Goal: Task Accomplishment & Management: Use online tool/utility

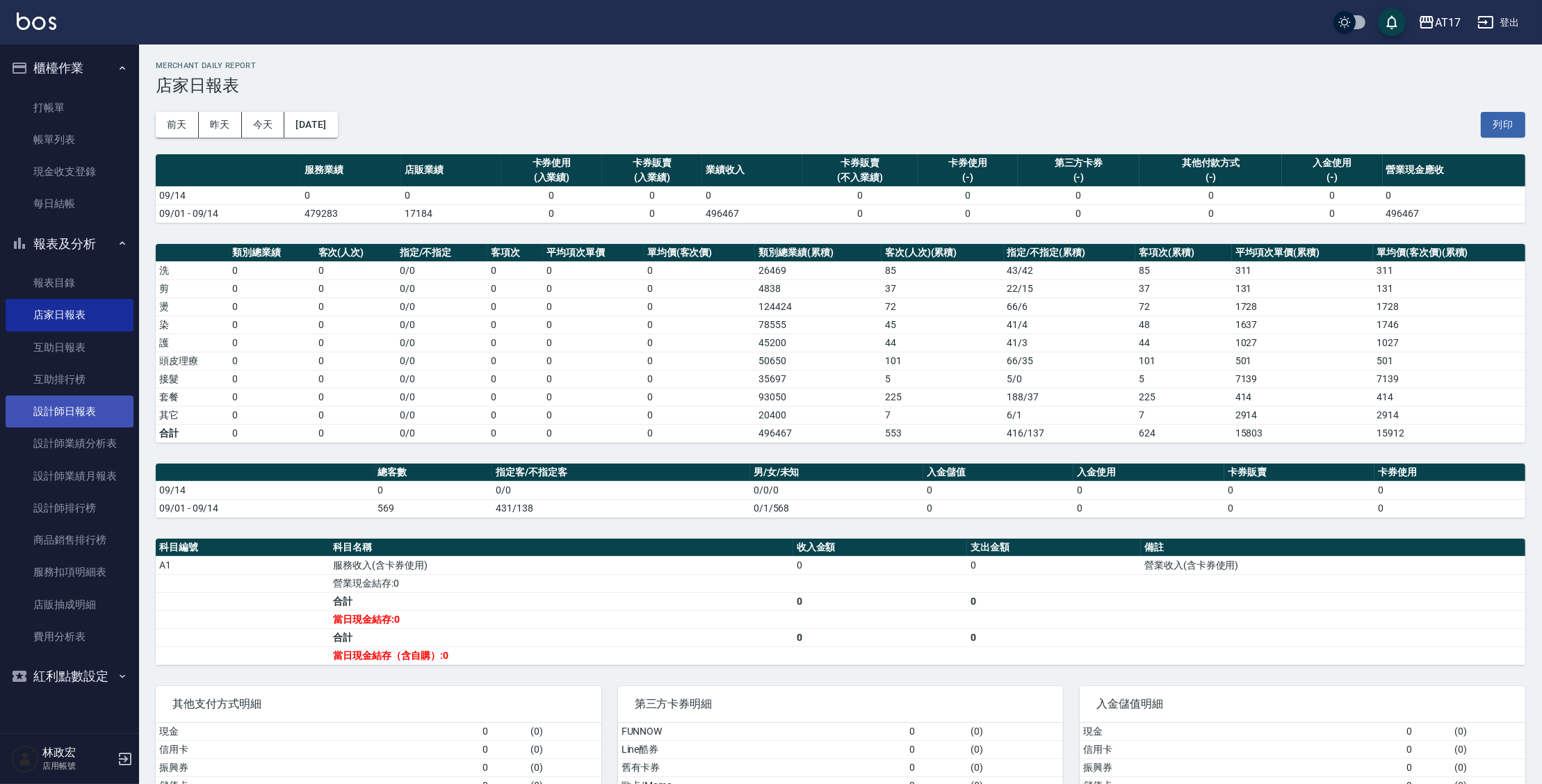
click at [64, 411] on link "設計師日報表" at bounding box center [70, 411] width 128 height 32
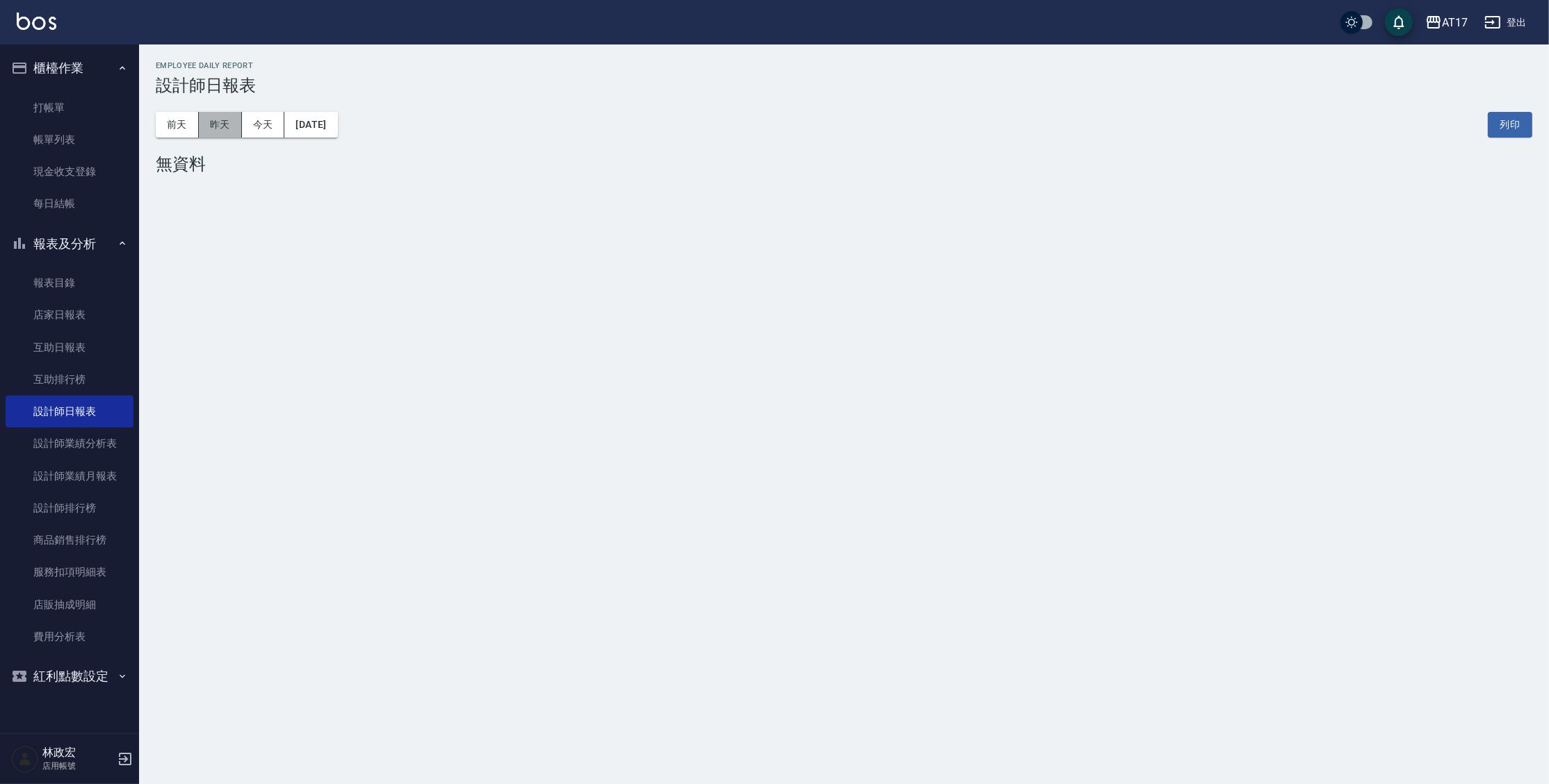
click at [224, 125] on button "昨天" at bounding box center [220, 125] width 44 height 26
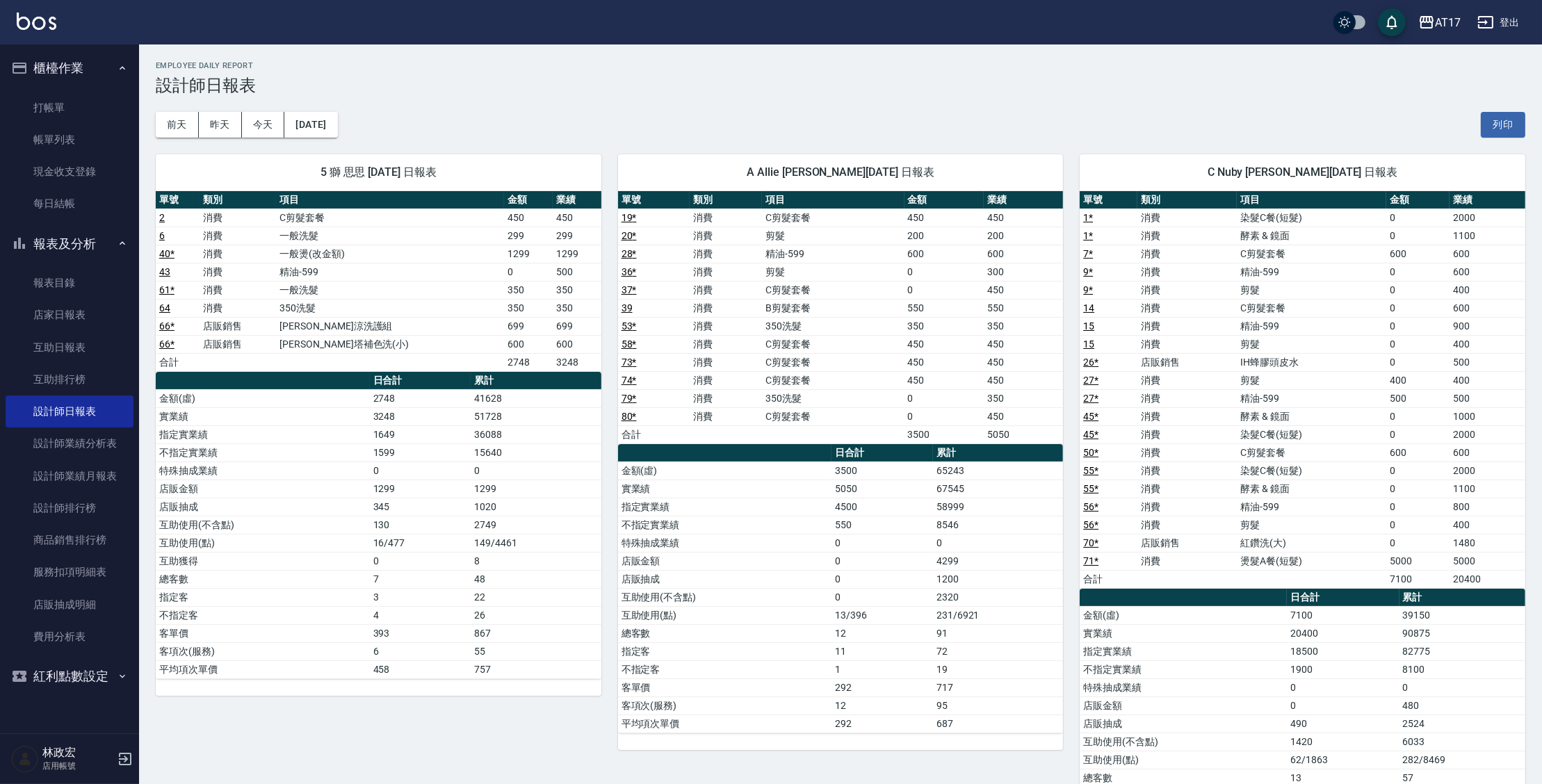
click at [198, 112] on button "昨天" at bounding box center [220, 125] width 44 height 26
click at [253, 127] on button "今天" at bounding box center [263, 125] width 44 height 26
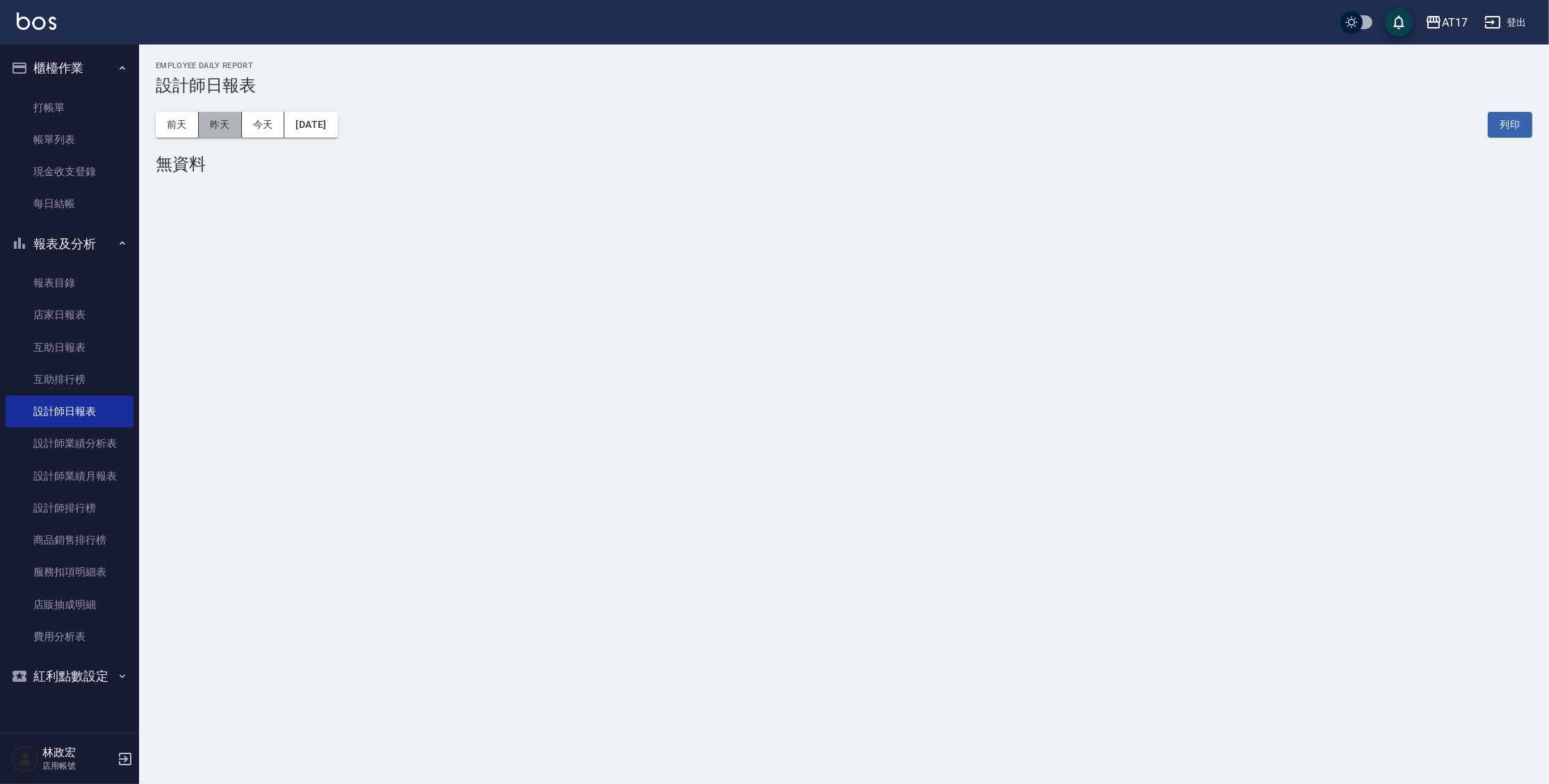
click at [230, 127] on button "昨天" at bounding box center [220, 125] width 44 height 26
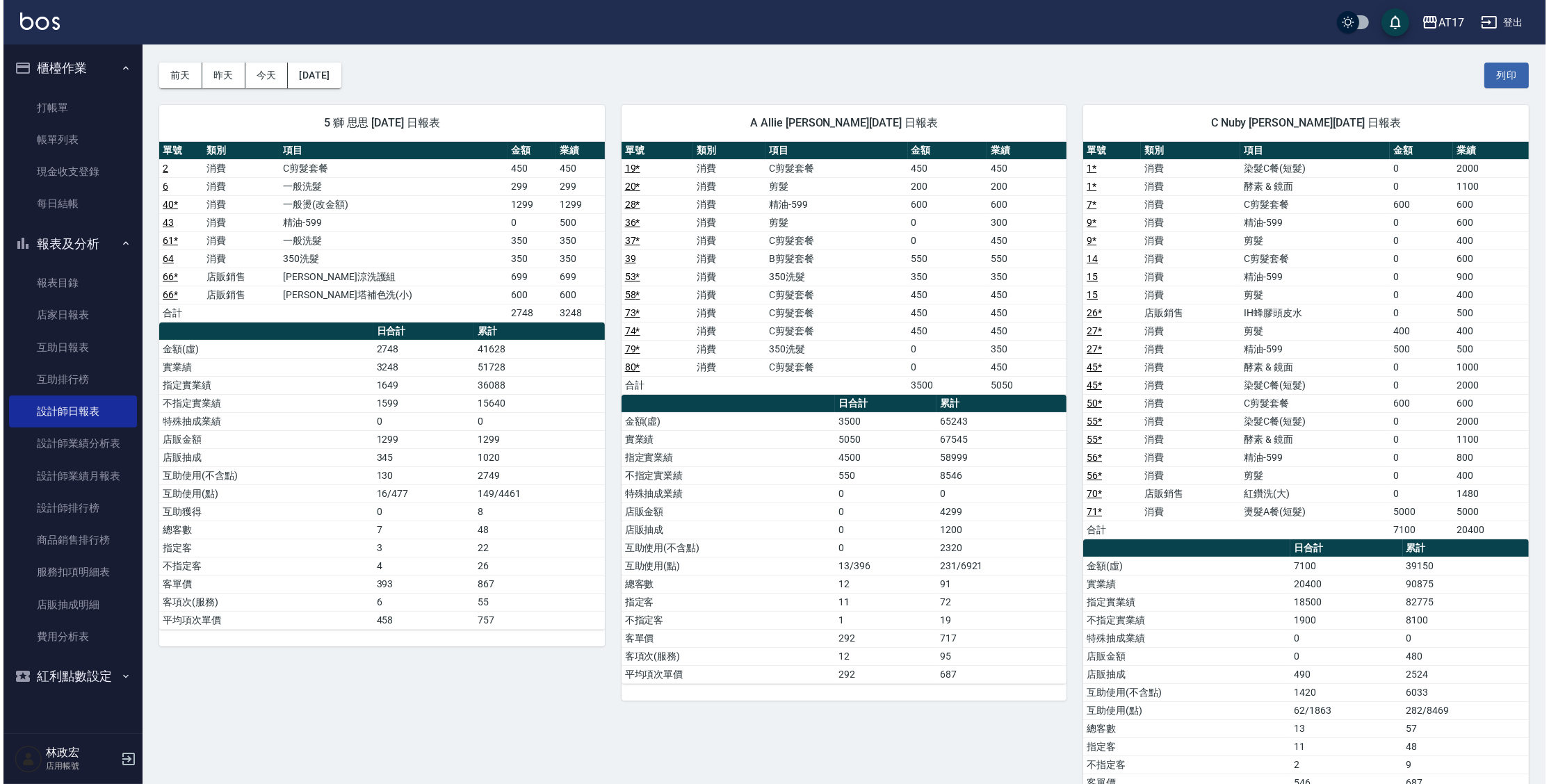
scroll to position [29, 0]
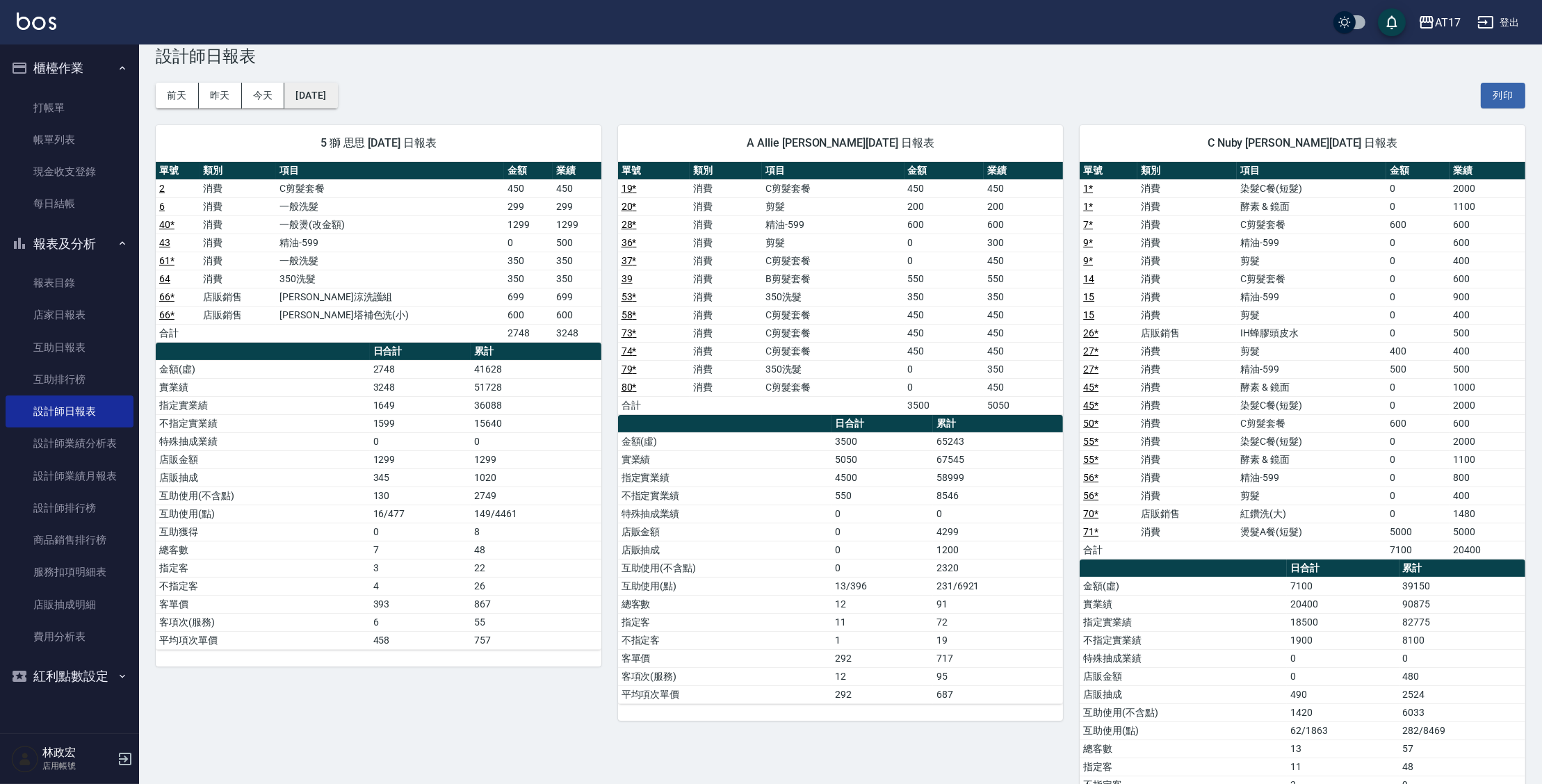
click at [337, 95] on button "[DATE]" at bounding box center [311, 95] width 53 height 26
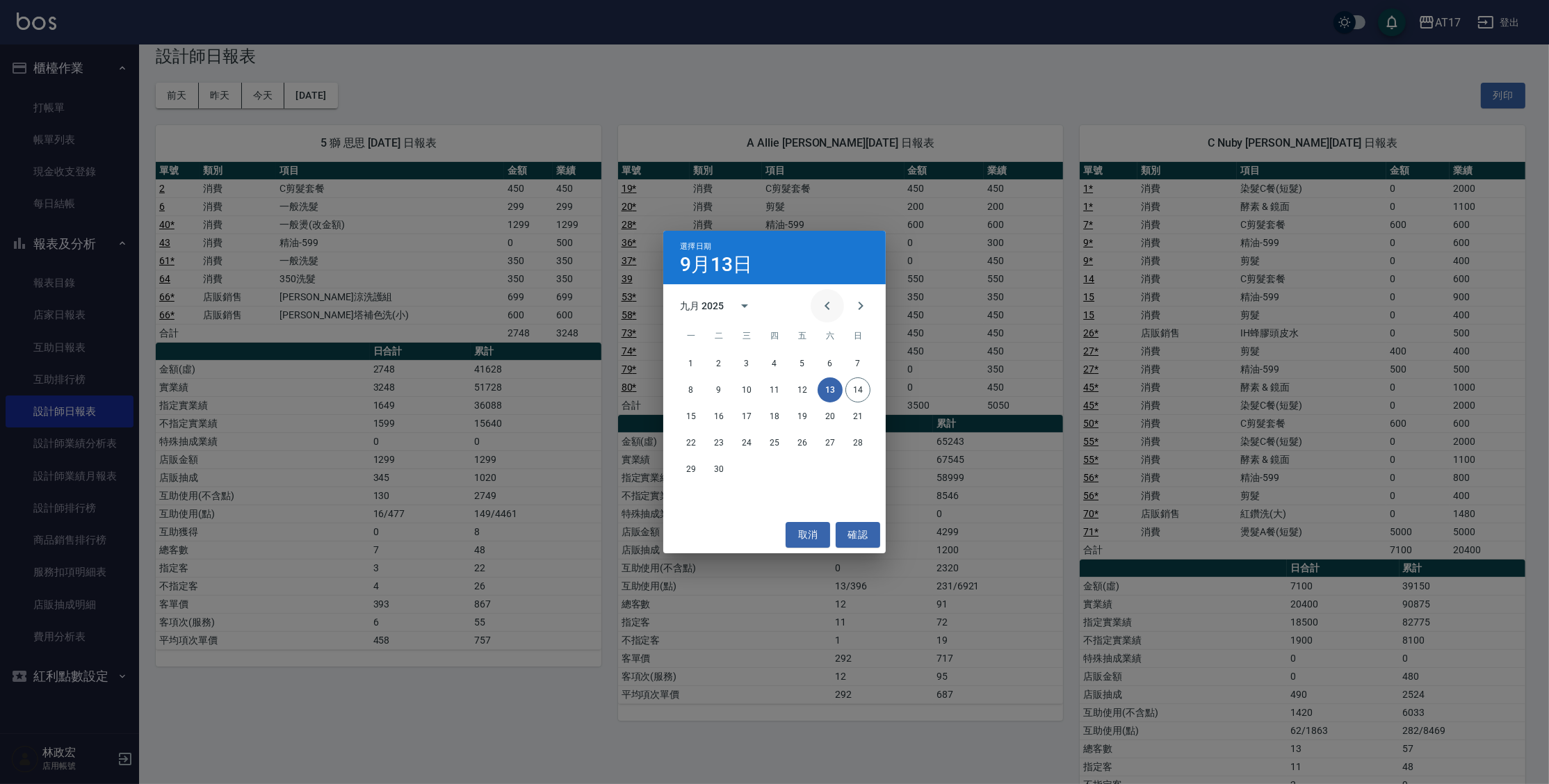
click at [828, 306] on icon "Previous month" at bounding box center [827, 305] width 16 height 16
click at [770, 418] on button "14" at bounding box center [774, 416] width 25 height 25
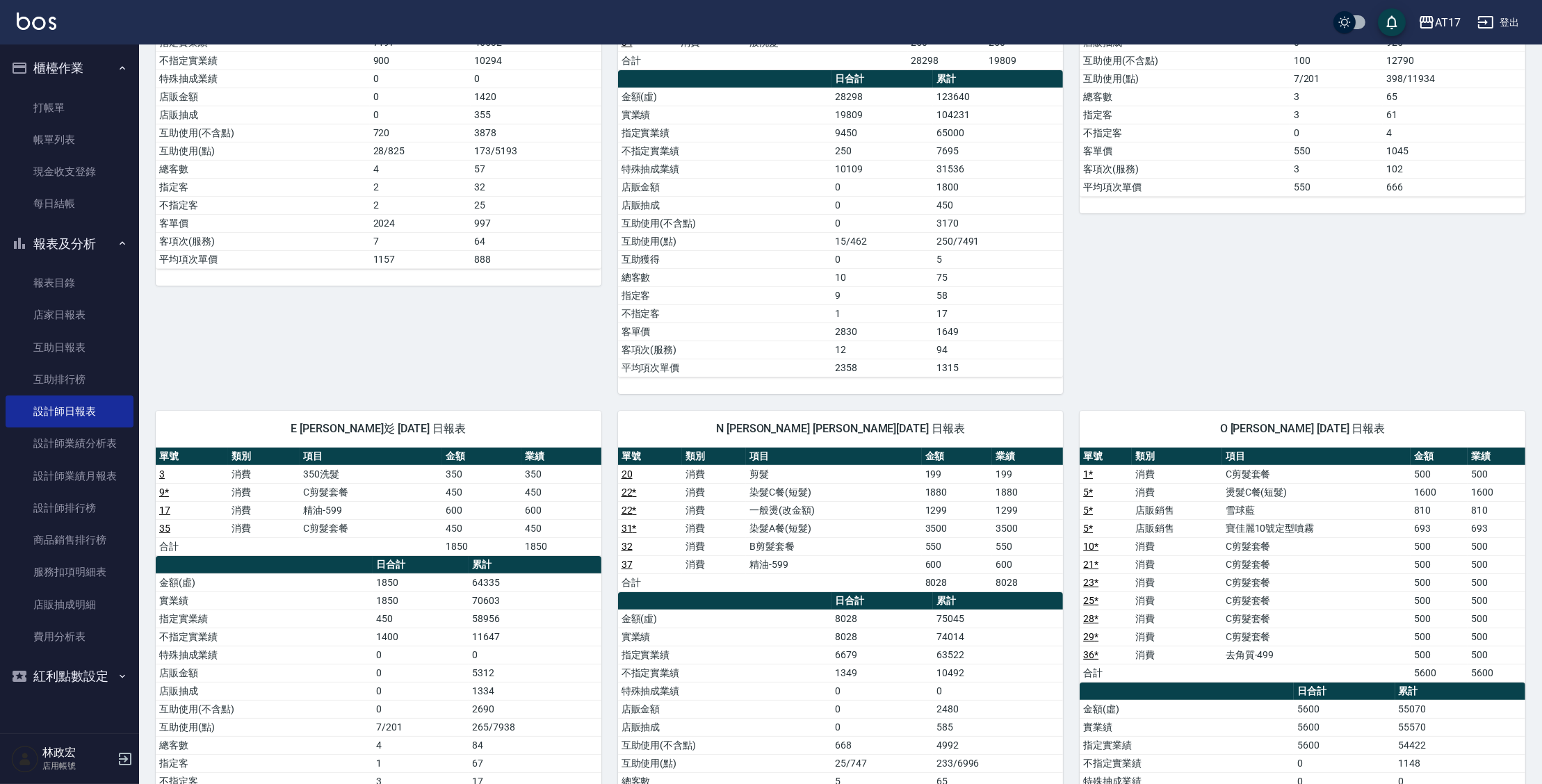
scroll to position [378, 0]
